Goal: Navigation & Orientation: Find specific page/section

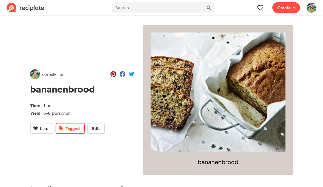
click at [256, 7] on button at bounding box center [260, 7] width 11 height 11
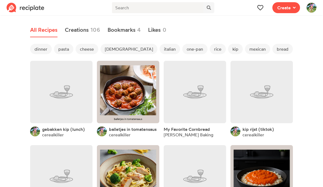
click at [41, 54] on span "dinner" at bounding box center [41, 49] width 22 height 10
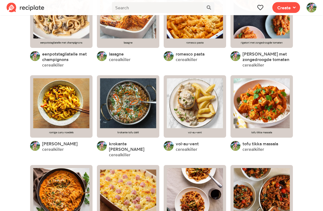
scroll to position [435, 0]
click at [264, 25] on link at bounding box center [262, 16] width 62 height 62
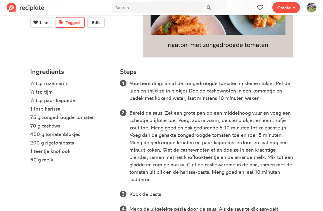
scroll to position [117, 0]
click at [220, 159] on li "Bereid de saus: Zet een grote pan op een middelhoog vuur en voeg een scheutje o…" at bounding box center [212, 146] width 164 height 74
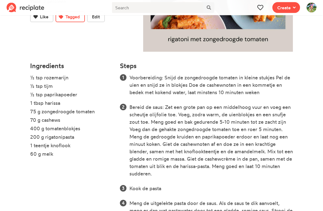
scroll to position [123, 0]
